Goal: Navigation & Orientation: Find specific page/section

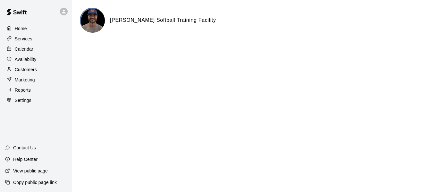
click at [22, 48] on p "Calendar" at bounding box center [24, 49] width 19 height 6
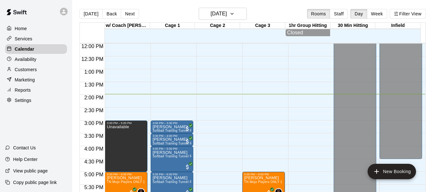
scroll to position [304, 0]
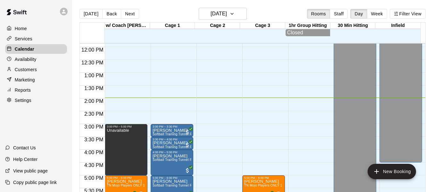
click at [44, 38] on div "Services" at bounding box center [36, 39] width 62 height 10
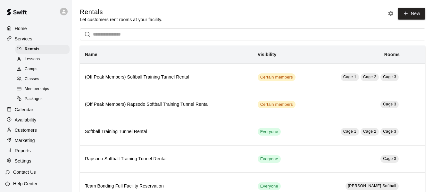
click at [48, 82] on div "Classes" at bounding box center [42, 79] width 54 height 9
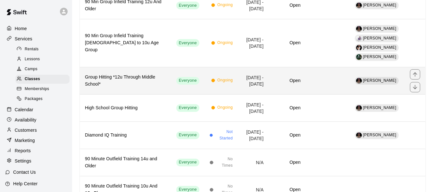
scroll to position [128, 0]
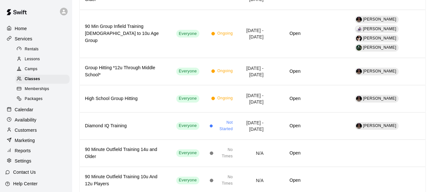
click at [36, 115] on div "Calendar" at bounding box center [36, 110] width 62 height 10
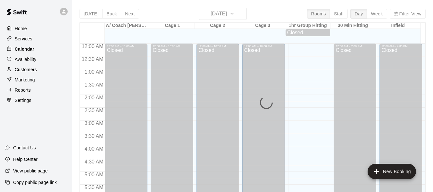
scroll to position [359, 0]
